Goal: Information Seeking & Learning: Learn about a topic

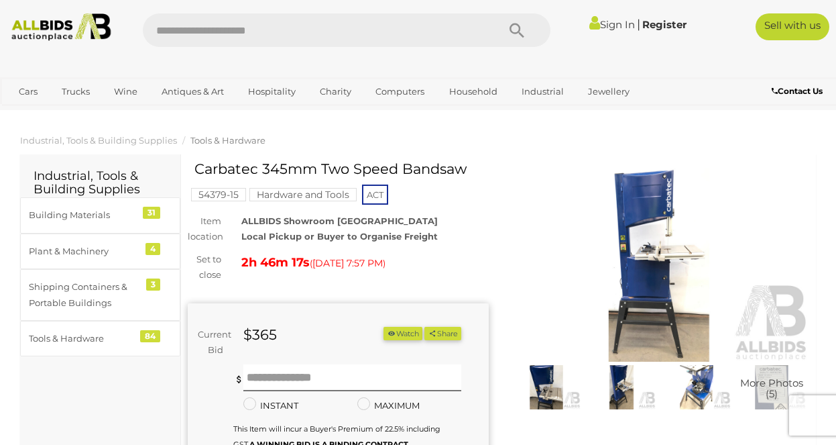
click at [694, 380] on img at bounding box center [697, 387] width 68 height 44
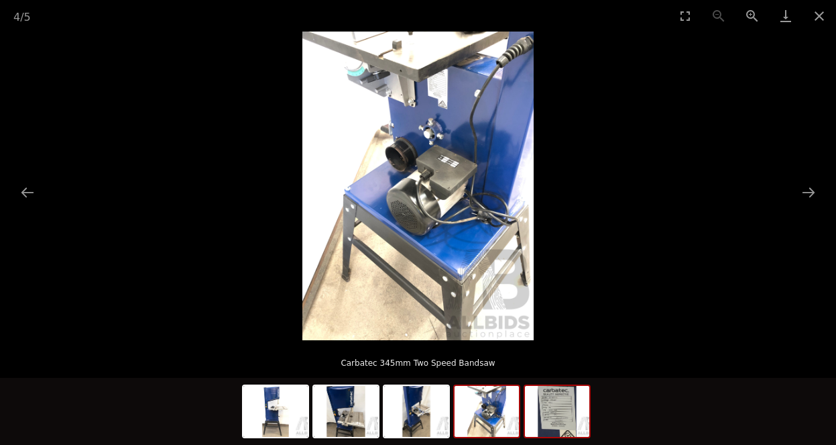
click at [572, 404] on img at bounding box center [557, 411] width 64 height 51
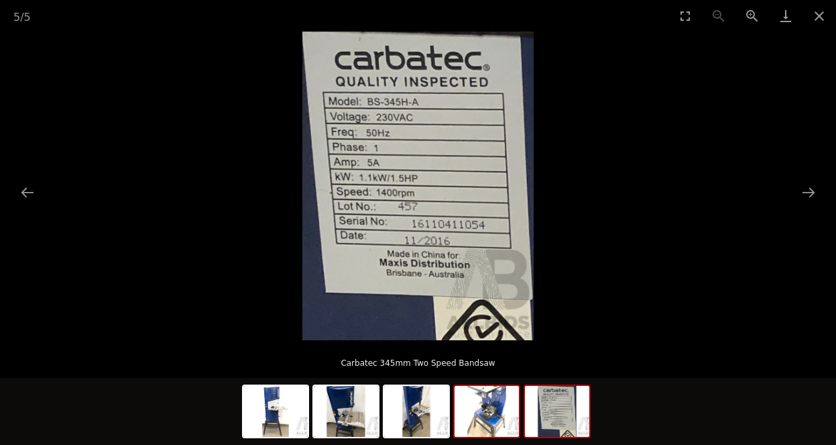
click at [484, 407] on img at bounding box center [487, 411] width 64 height 51
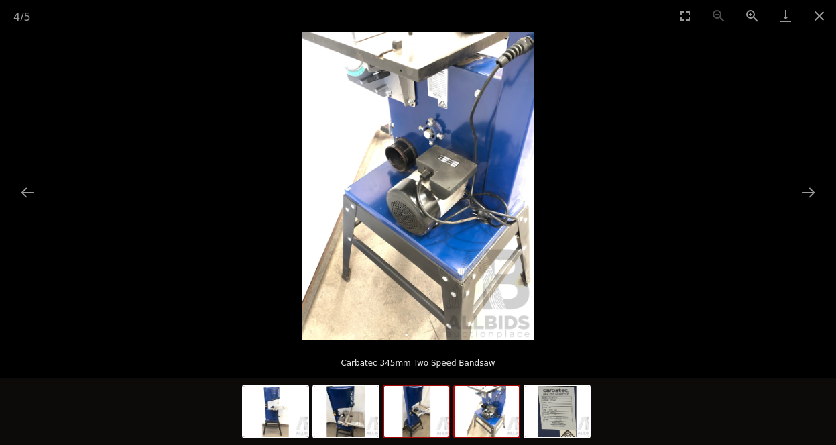
click at [429, 409] on img at bounding box center [416, 411] width 64 height 51
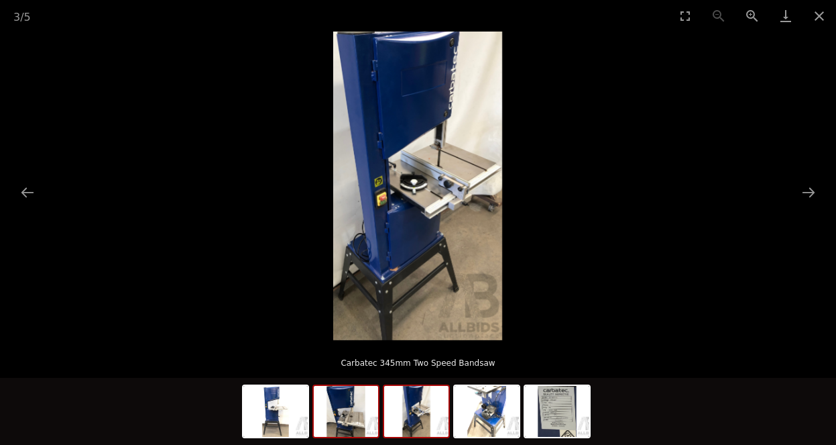
click at [356, 406] on img at bounding box center [346, 411] width 64 height 51
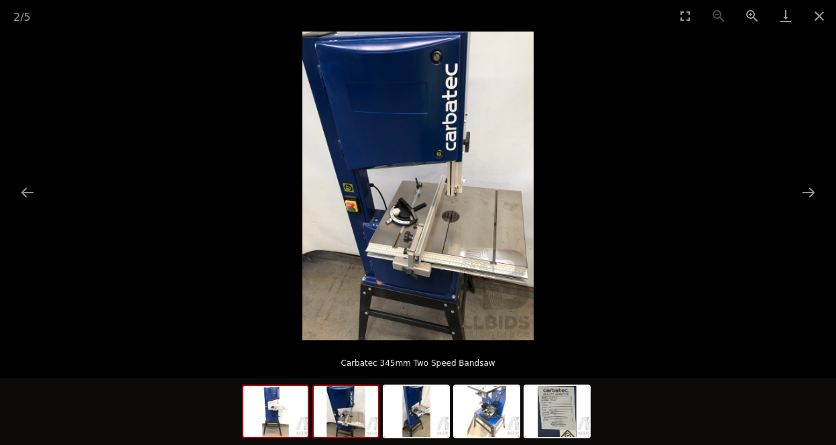
click at [296, 404] on img at bounding box center [275, 411] width 64 height 51
